Goal: Use online tool/utility: Utilize a website feature to perform a specific function

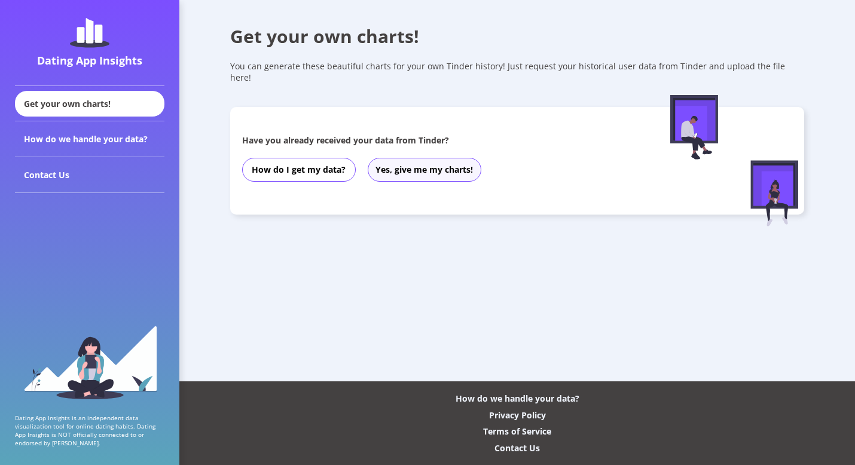
click at [435, 158] on button "Yes, give me my charts!" at bounding box center [425, 170] width 114 height 24
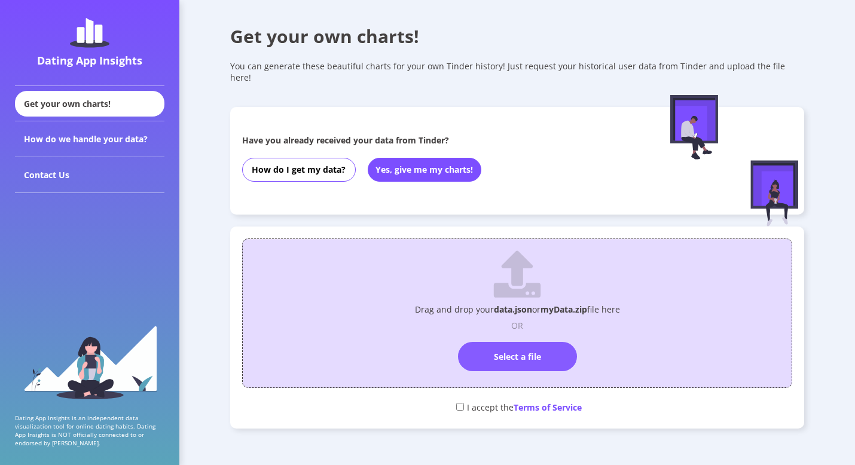
click at [511, 345] on label "Select a file" at bounding box center [517, 356] width 119 height 29
click at [517, 337] on input "Select a file" at bounding box center [517, 337] width 0 height 0
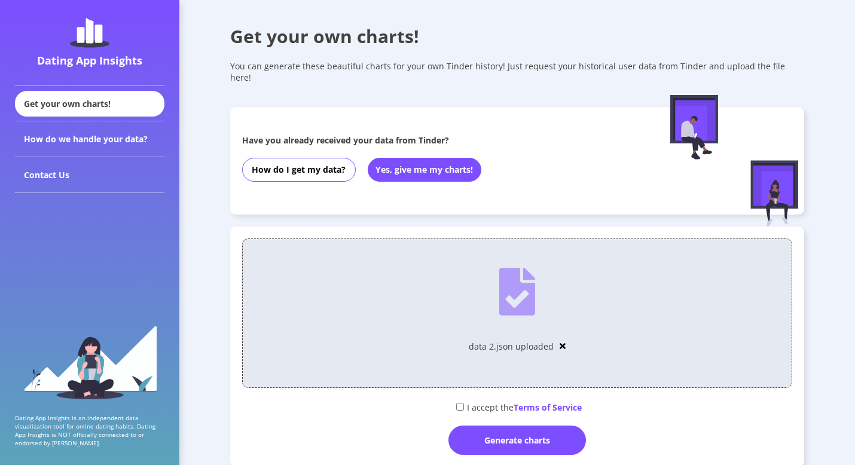
click at [460, 403] on input "checkbox" at bounding box center [460, 407] width 8 height 8
checkbox input "true"
click at [472, 431] on div "Generate charts" at bounding box center [518, 440] width 138 height 29
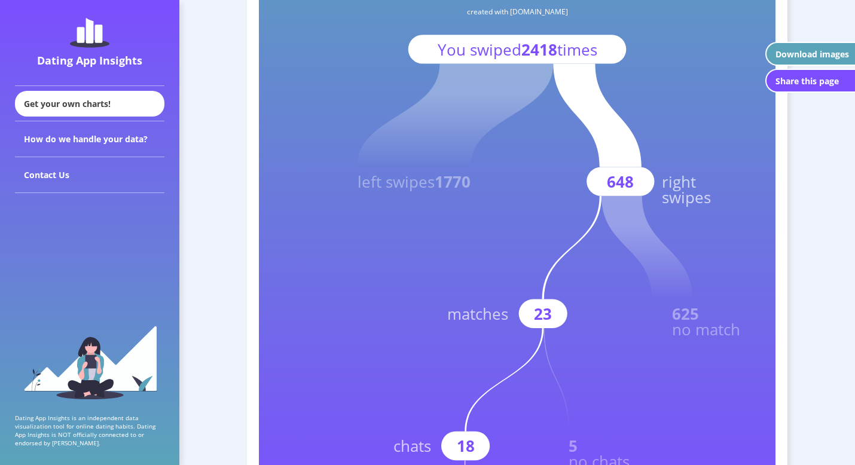
scroll to position [199, 0]
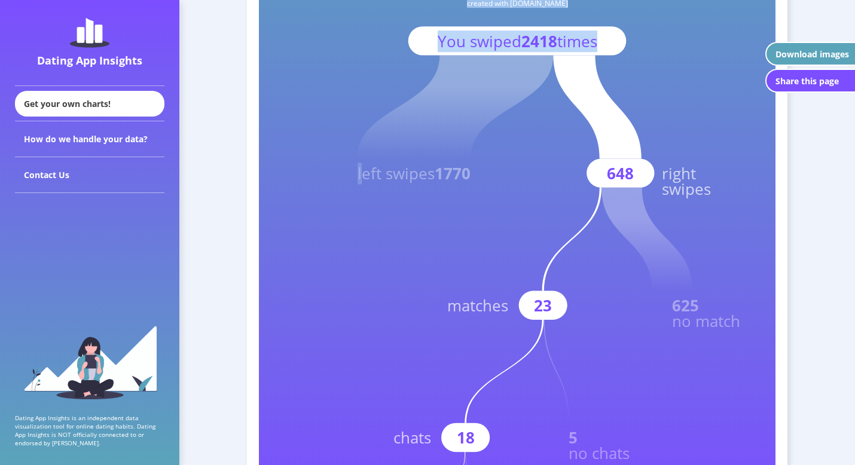
drag, startPoint x: 358, startPoint y: 175, endPoint x: 521, endPoint y: 174, distance: 162.7
click at [521, 174] on icon "Your Dating App Insights created with [DOMAIN_NAME] You swiped 2418 times left …" at bounding box center [517, 194] width 517 height 646
click at [521, 174] on rect at bounding box center [517, 194] width 517 height 646
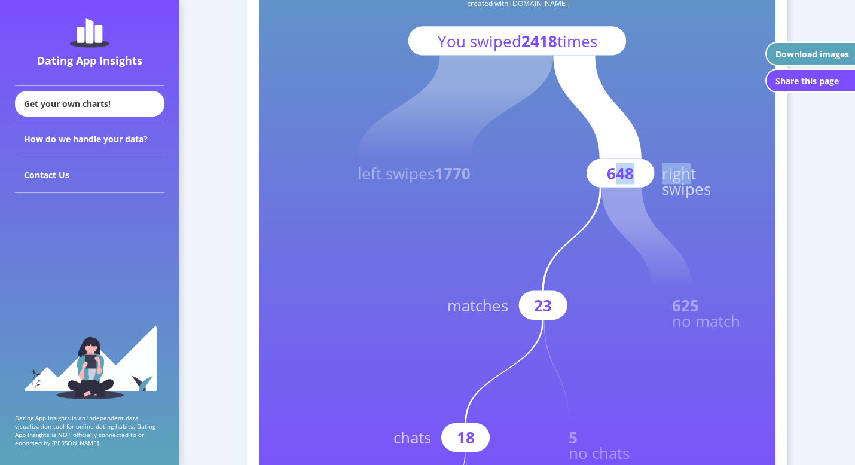
drag, startPoint x: 612, startPoint y: 174, endPoint x: 691, endPoint y: 175, distance: 79.5
click at [691, 175] on g "648 right swipes" at bounding box center [632, 127] width 158 height 144
click at [573, 202] on rect at bounding box center [517, 194] width 517 height 646
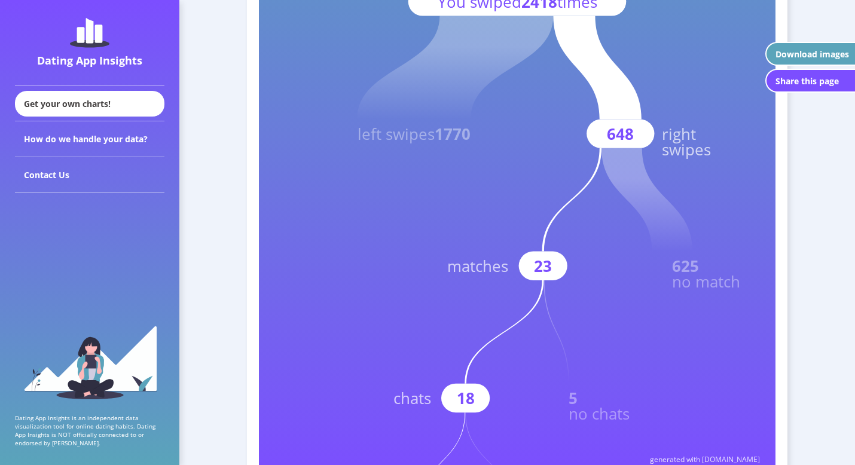
scroll to position [246, 0]
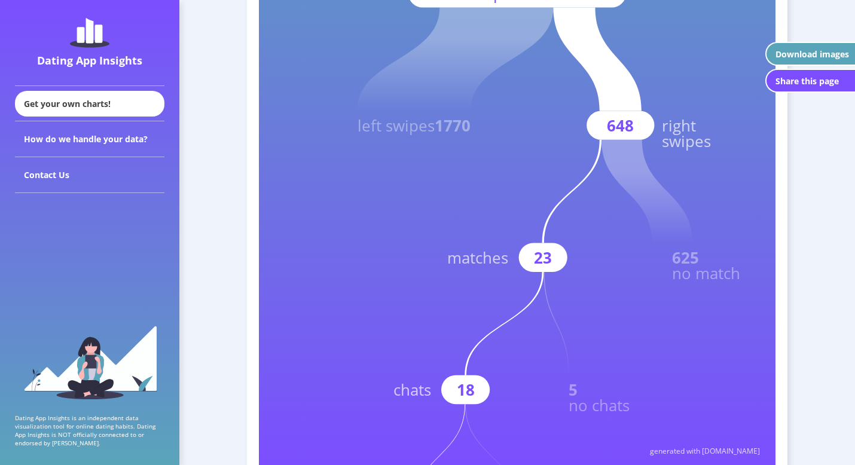
click at [597, 124] on rect at bounding box center [621, 125] width 68 height 29
drag, startPoint x: 599, startPoint y: 121, endPoint x: 654, endPoint y: 131, distance: 56.5
click at [657, 131] on icon "Your Dating App Insights created with [DOMAIN_NAME] You swiped 2418 times left …" at bounding box center [517, 147] width 517 height 646
click at [532, 264] on rect at bounding box center [543, 257] width 48 height 29
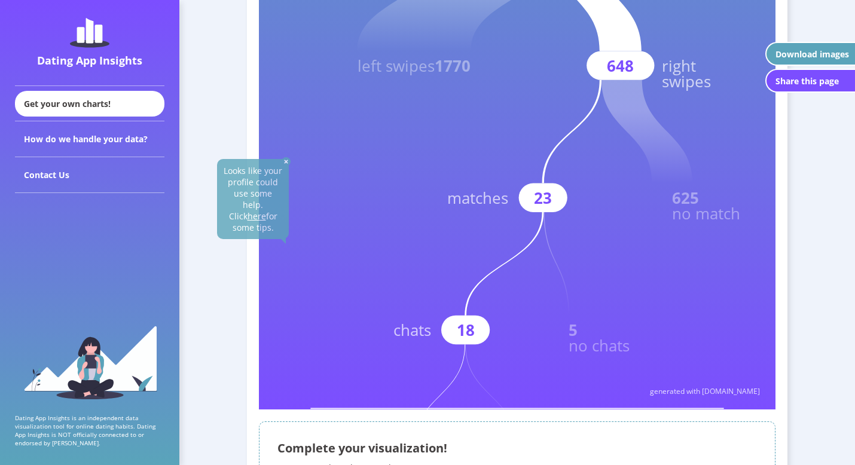
scroll to position [307, 0]
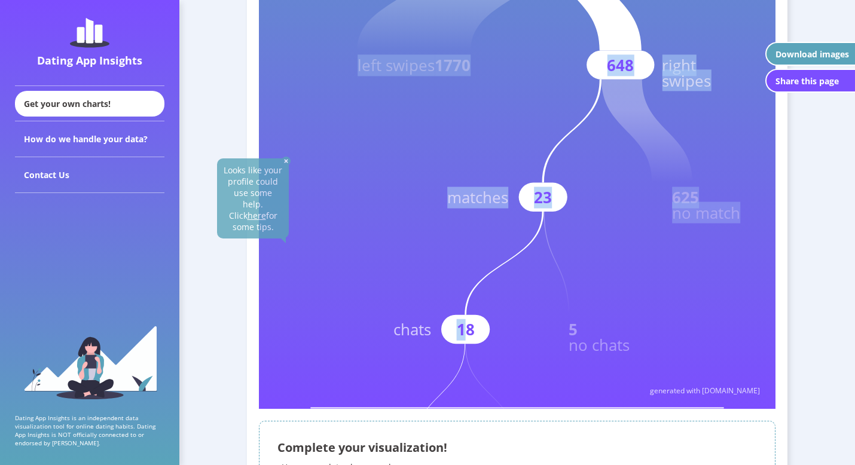
drag, startPoint x: 462, startPoint y: 336, endPoint x: 491, endPoint y: 336, distance: 28.7
click at [492, 336] on icon "Your Dating App Insights created with [DOMAIN_NAME] You swiped 2418 times left …" at bounding box center [517, 86] width 517 height 646
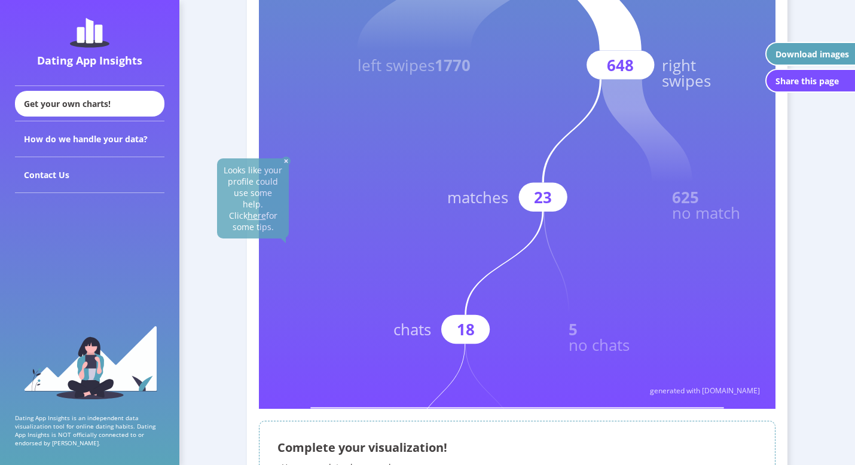
click at [475, 333] on rect at bounding box center [465, 329] width 48 height 29
drag, startPoint x: 459, startPoint y: 335, endPoint x: 483, endPoint y: 335, distance: 23.3
click at [483, 335] on g "18 chats" at bounding box center [468, 278] width 151 height 132
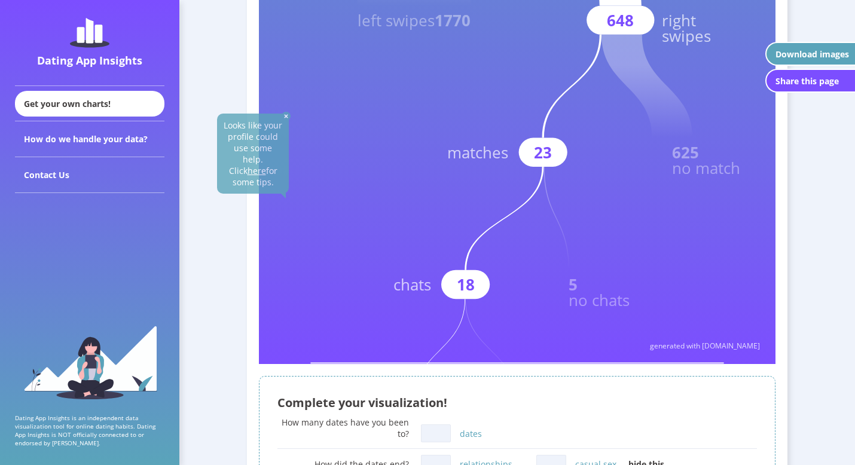
scroll to position [363, 0]
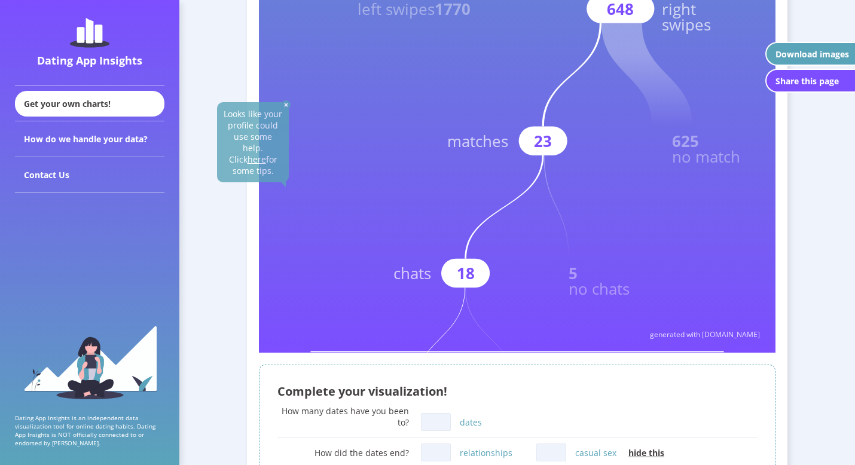
click at [413, 431] on div "How many dates have you been to? dates" at bounding box center [517, 419] width 480 height 29
click at [432, 428] on input "dates" at bounding box center [436, 422] width 30 height 18
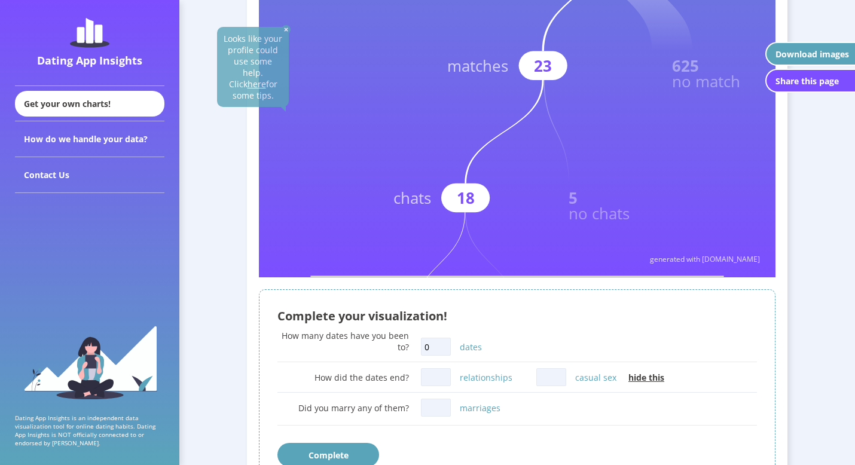
scroll to position [446, 0]
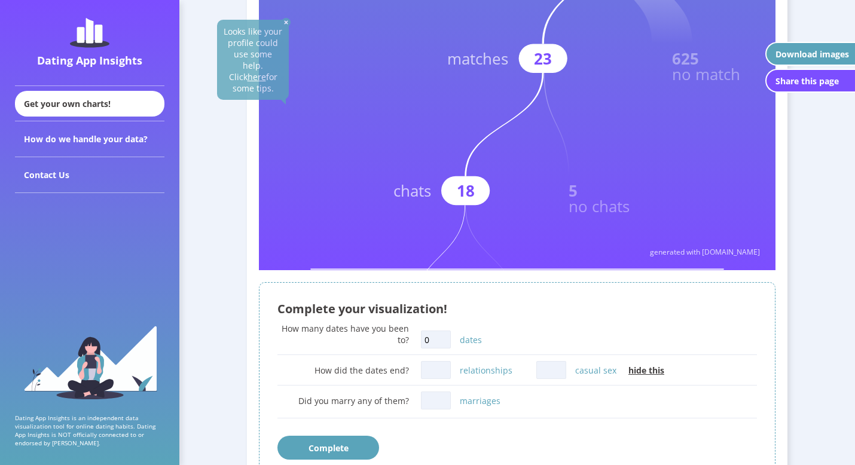
type input "0"
click at [435, 367] on input "relationships" at bounding box center [436, 370] width 30 height 18
type input "0"
click at [549, 367] on input "casual sex" at bounding box center [551, 370] width 30 height 18
type input "0"
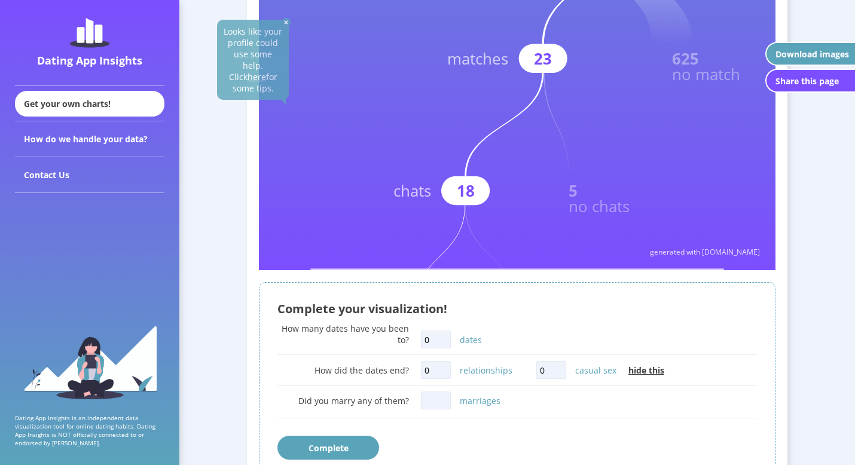
click at [437, 405] on input "marriages" at bounding box center [436, 401] width 30 height 18
type input "0"
click at [467, 438] on div "Complete" at bounding box center [517, 448] width 480 height 24
click at [440, 409] on input "0" at bounding box center [436, 401] width 30 height 18
type input "9"
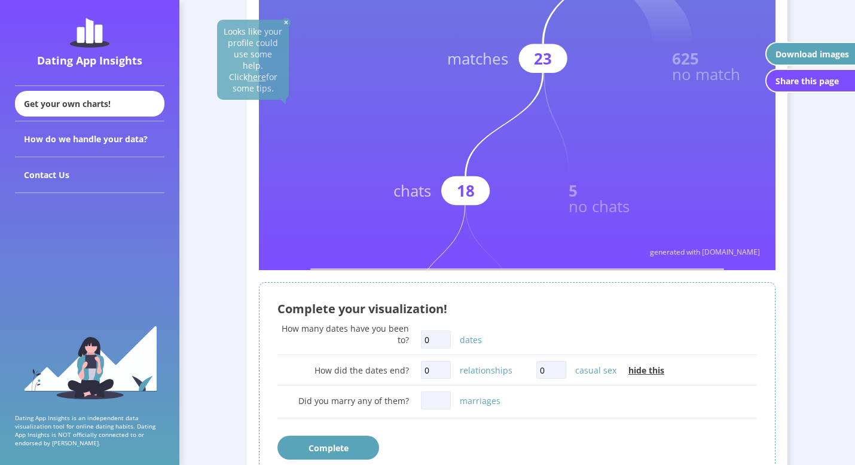
type input "0"
click at [469, 441] on div "Complete" at bounding box center [517, 448] width 480 height 24
click at [374, 448] on button "Complete" at bounding box center [328, 448] width 102 height 24
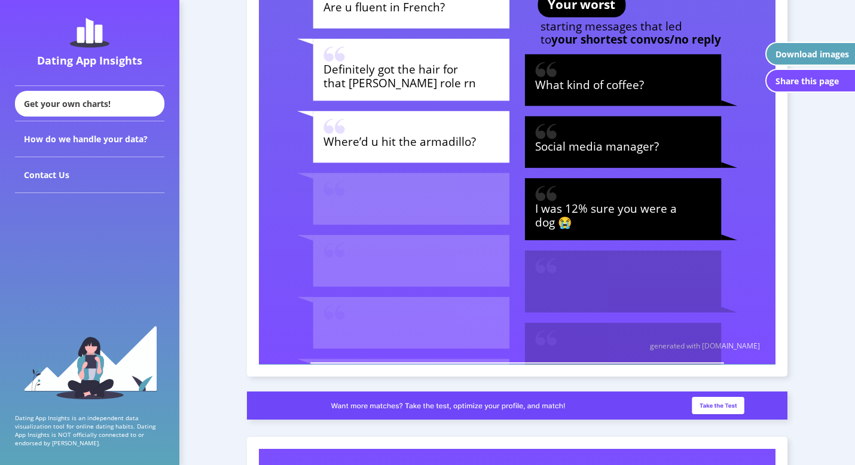
scroll to position [4363, 0]
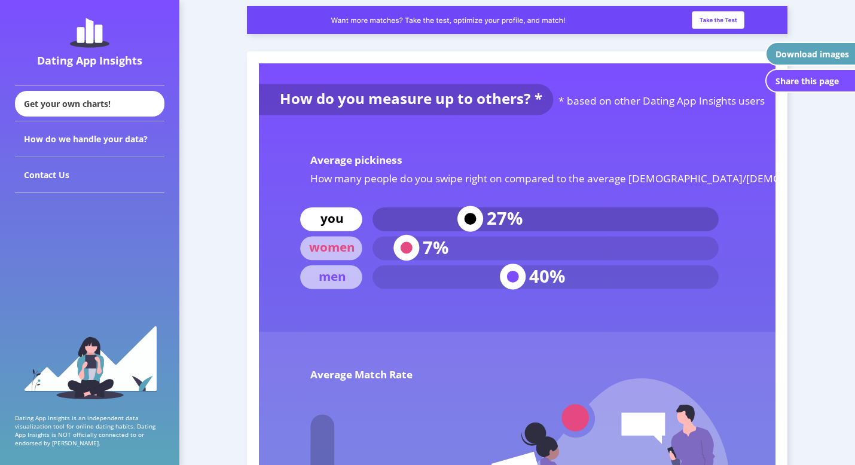
click at [492, 222] on text "27%" at bounding box center [505, 219] width 36 height 24
drag, startPoint x: 492, startPoint y: 222, endPoint x: 544, endPoint y: 222, distance: 52.0
click at [544, 222] on g "you 27%" at bounding box center [509, 219] width 419 height 26
click at [538, 227] on rect at bounding box center [546, 220] width 346 height 24
drag, startPoint x: 538, startPoint y: 280, endPoint x: 582, endPoint y: 280, distance: 44.9
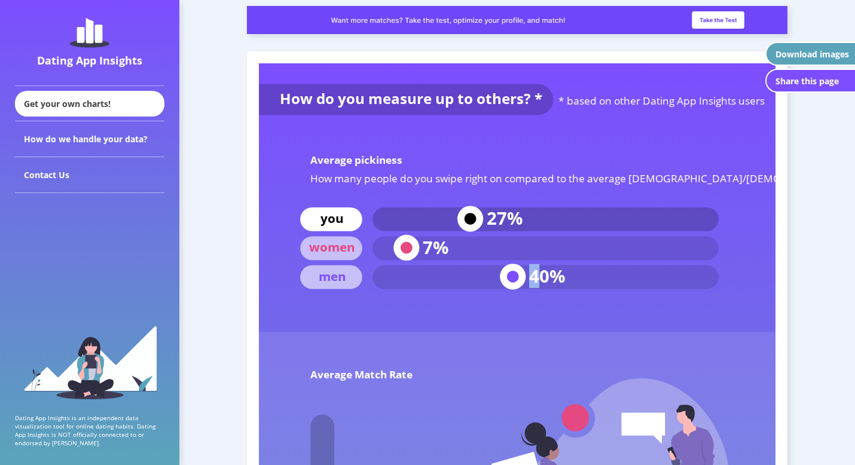
click at [582, 280] on g "men 40%" at bounding box center [509, 277] width 419 height 26
drag, startPoint x: 428, startPoint y: 248, endPoint x: 439, endPoint y: 248, distance: 10.8
click at [439, 248] on text "7%" at bounding box center [436, 248] width 26 height 24
click at [434, 277] on rect at bounding box center [546, 278] width 346 height 24
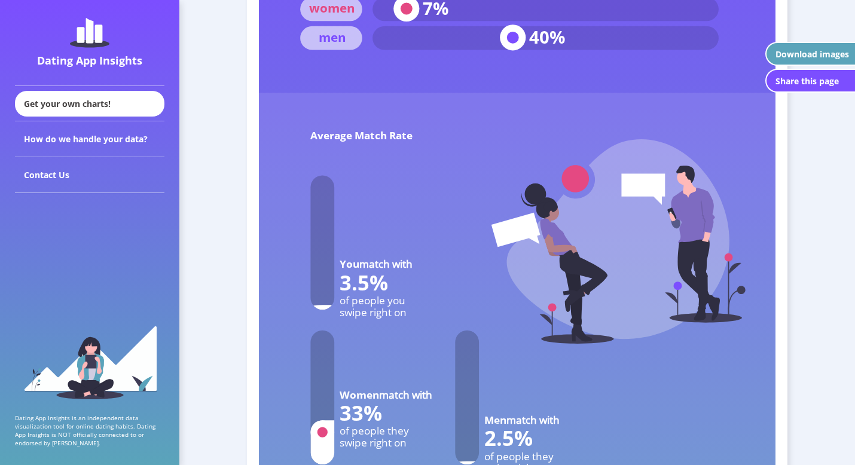
scroll to position [4604, 0]
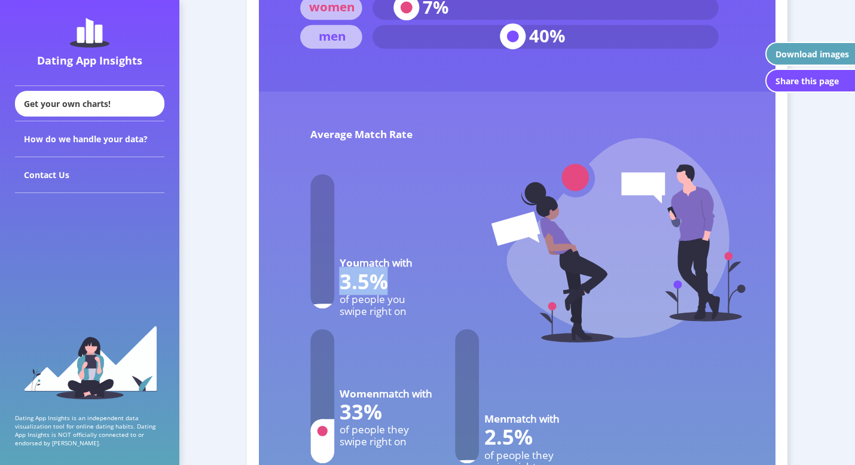
drag, startPoint x: 343, startPoint y: 280, endPoint x: 379, endPoint y: 287, distance: 36.6
click at [379, 288] on text "3.5%" at bounding box center [364, 281] width 48 height 28
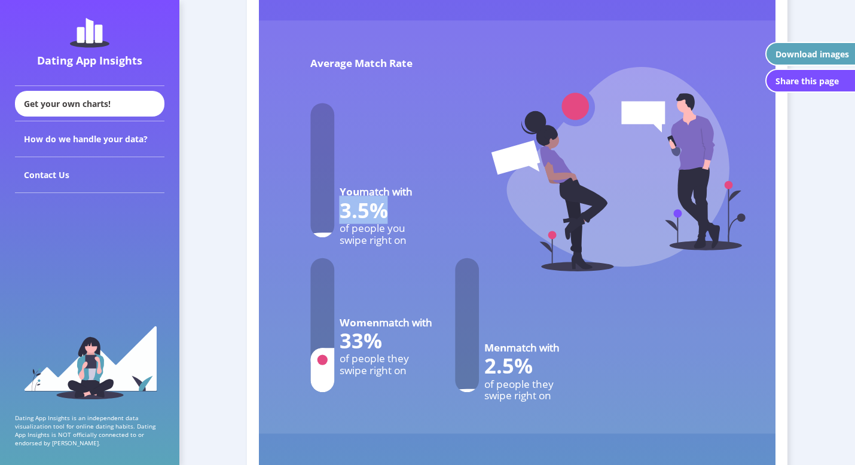
scroll to position [4679, 0]
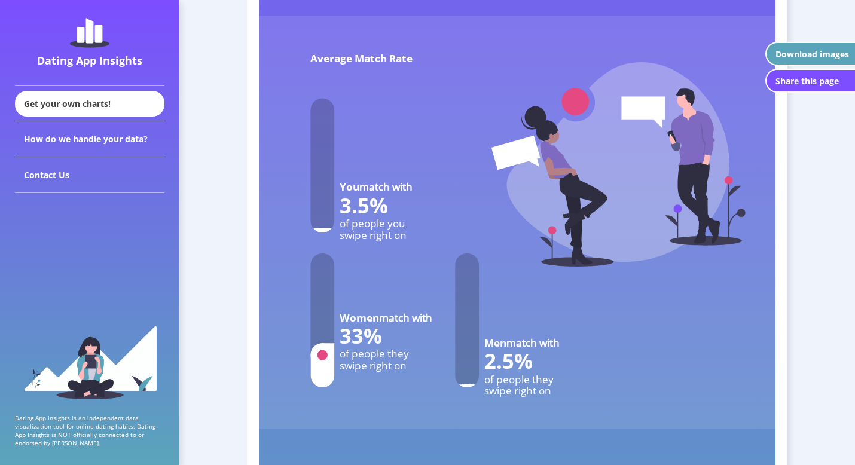
click at [396, 264] on rect at bounding box center [517, 222] width 517 height 413
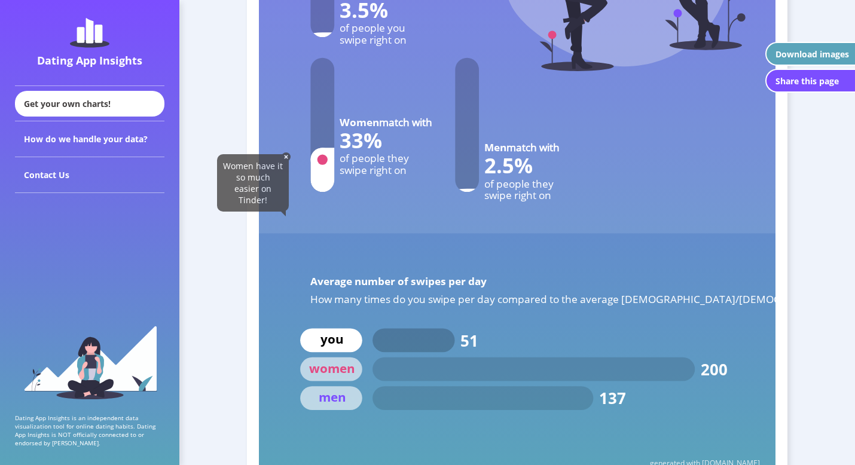
scroll to position [4876, 0]
click at [435, 165] on rect at bounding box center [517, 26] width 517 height 413
drag, startPoint x: 349, startPoint y: 141, endPoint x: 367, endPoint y: 141, distance: 18.5
click at [367, 141] on text "33%" at bounding box center [361, 140] width 42 height 28
click at [432, 161] on rect at bounding box center [517, 26] width 517 height 413
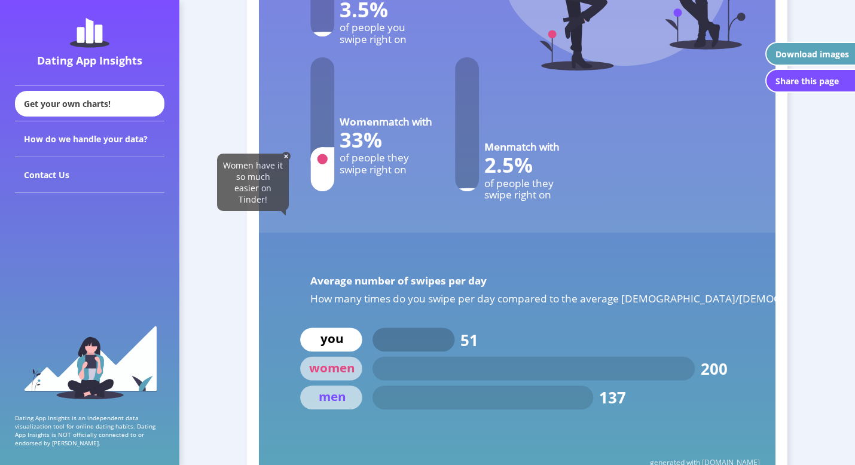
click at [287, 158] on img at bounding box center [286, 156] width 9 height 9
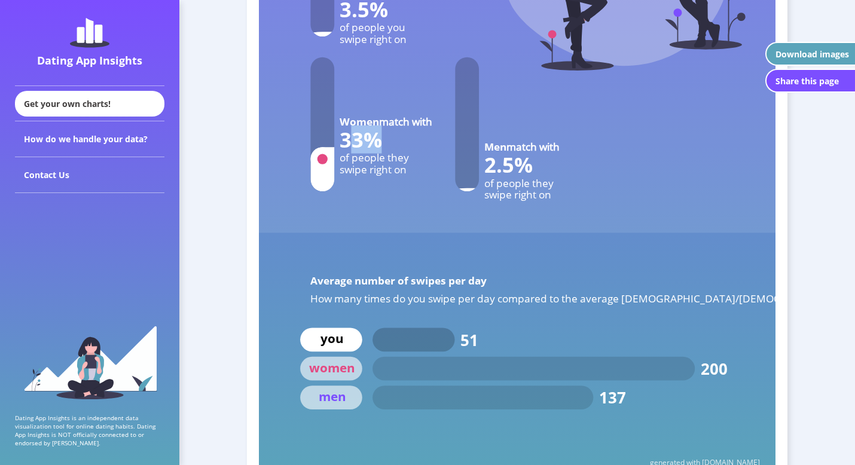
drag, startPoint x: 350, startPoint y: 142, endPoint x: 379, endPoint y: 141, distance: 29.3
click at [379, 141] on text "33%" at bounding box center [361, 140] width 42 height 28
drag, startPoint x: 489, startPoint y: 167, endPoint x: 508, endPoint y: 167, distance: 19.7
click at [508, 167] on text "2.5%" at bounding box center [508, 165] width 48 height 28
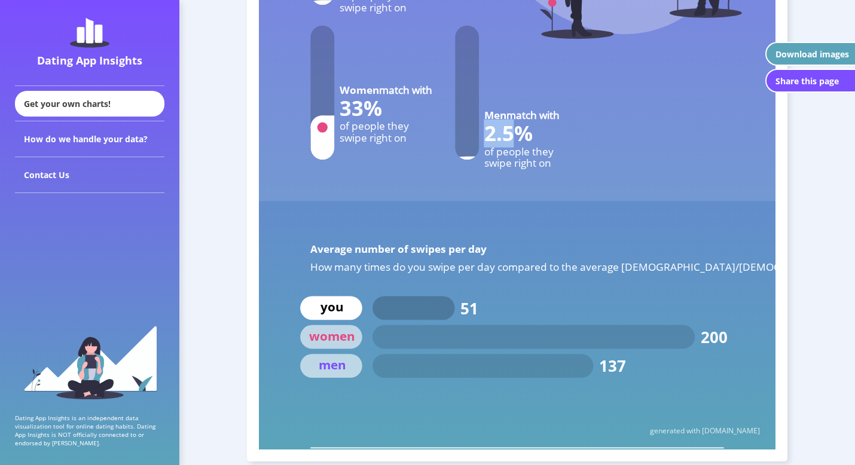
scroll to position [4910, 0]
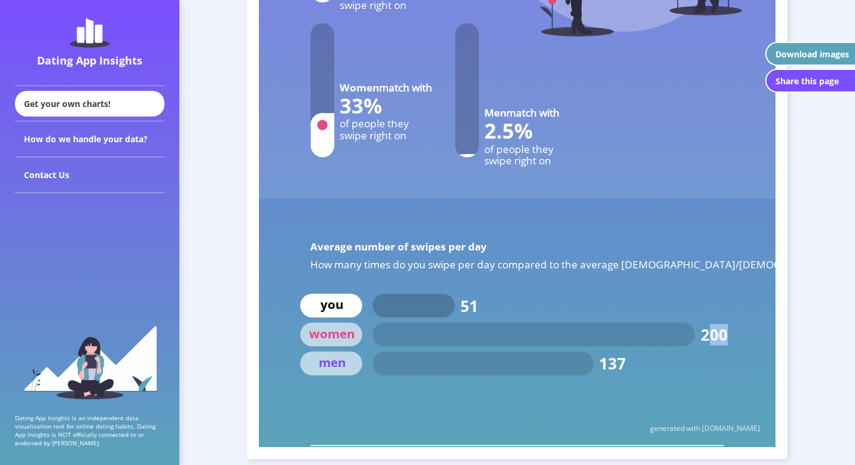
drag, startPoint x: 708, startPoint y: 341, endPoint x: 727, endPoint y: 340, distance: 18.5
click at [727, 340] on text "200" at bounding box center [714, 336] width 27 height 22
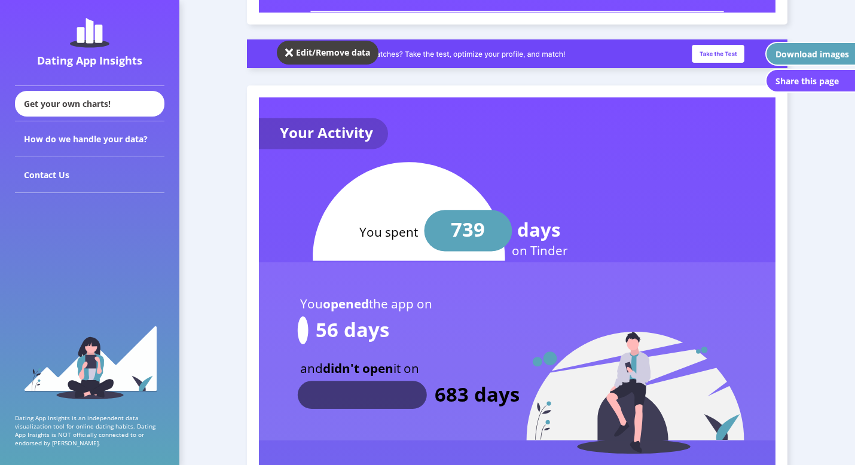
scroll to position [1099, 0]
